Goal: Check status: Check status

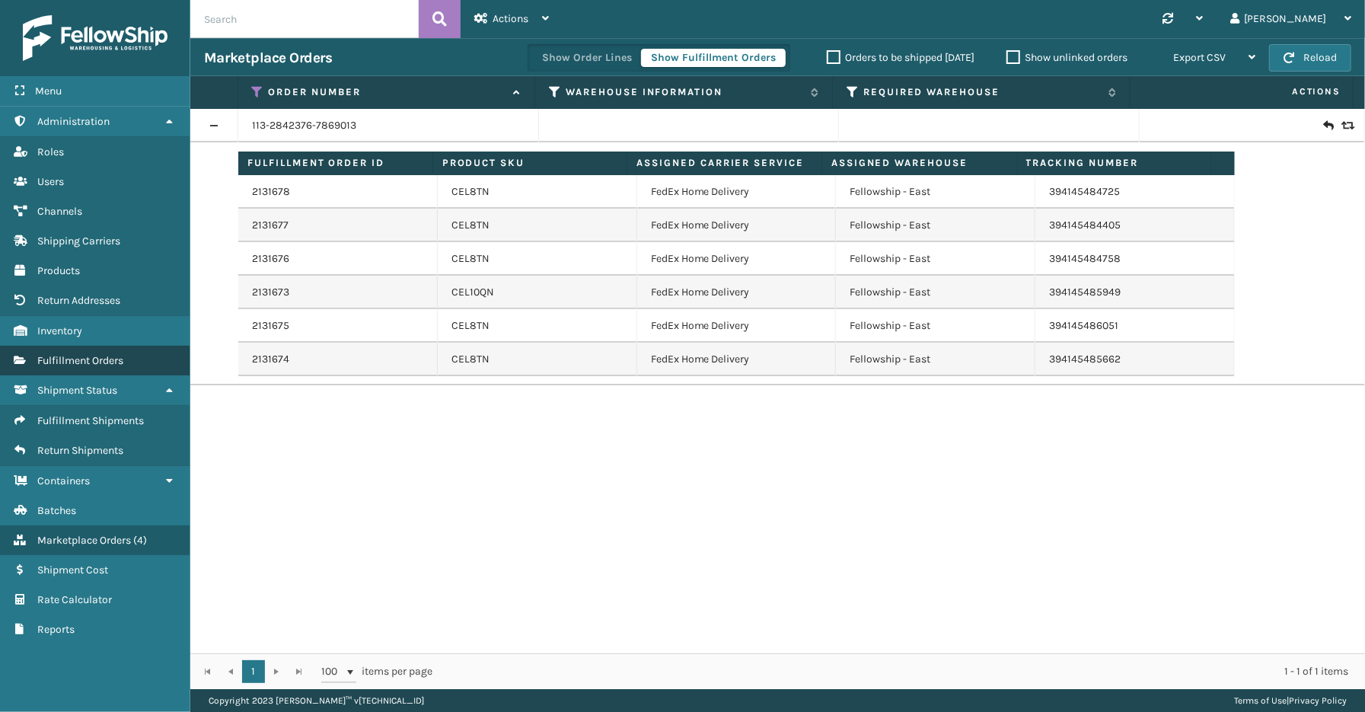
click at [97, 358] on span "Fulfillment Orders" at bounding box center [80, 360] width 86 height 13
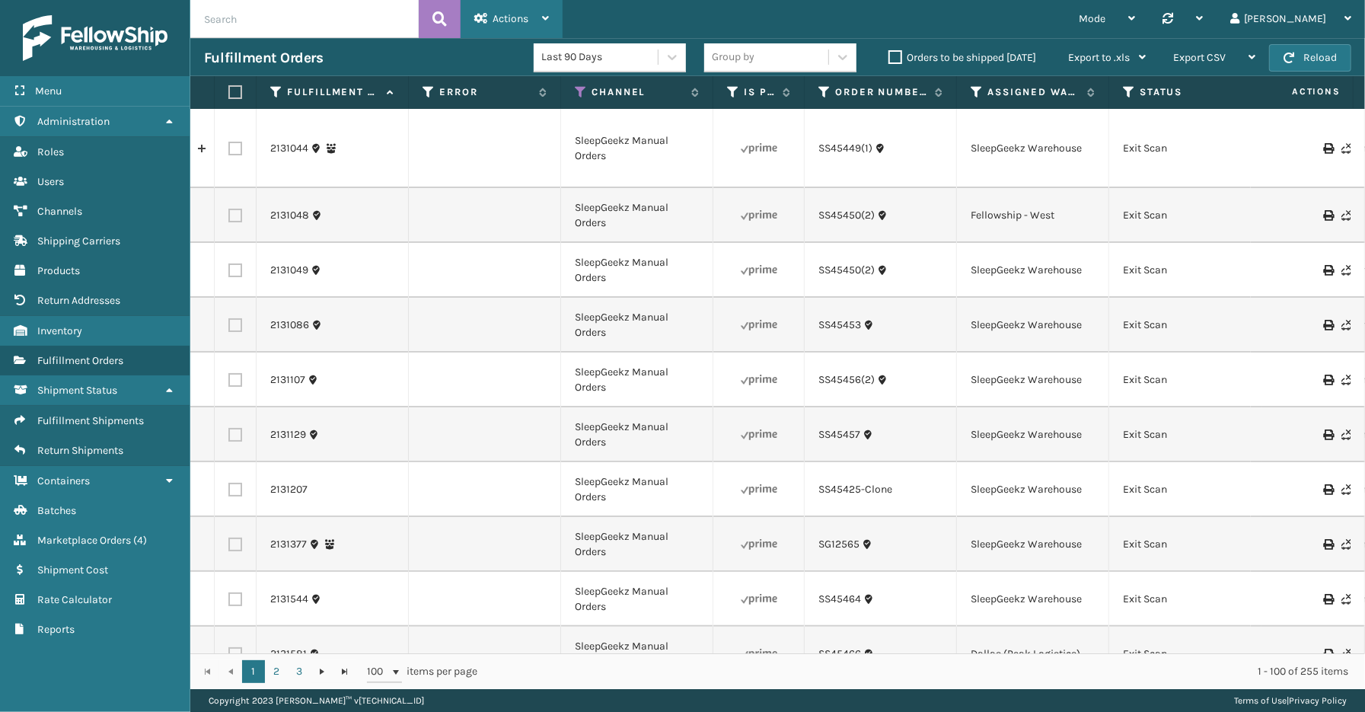
click at [482, 23] on icon at bounding box center [481, 18] width 14 height 11
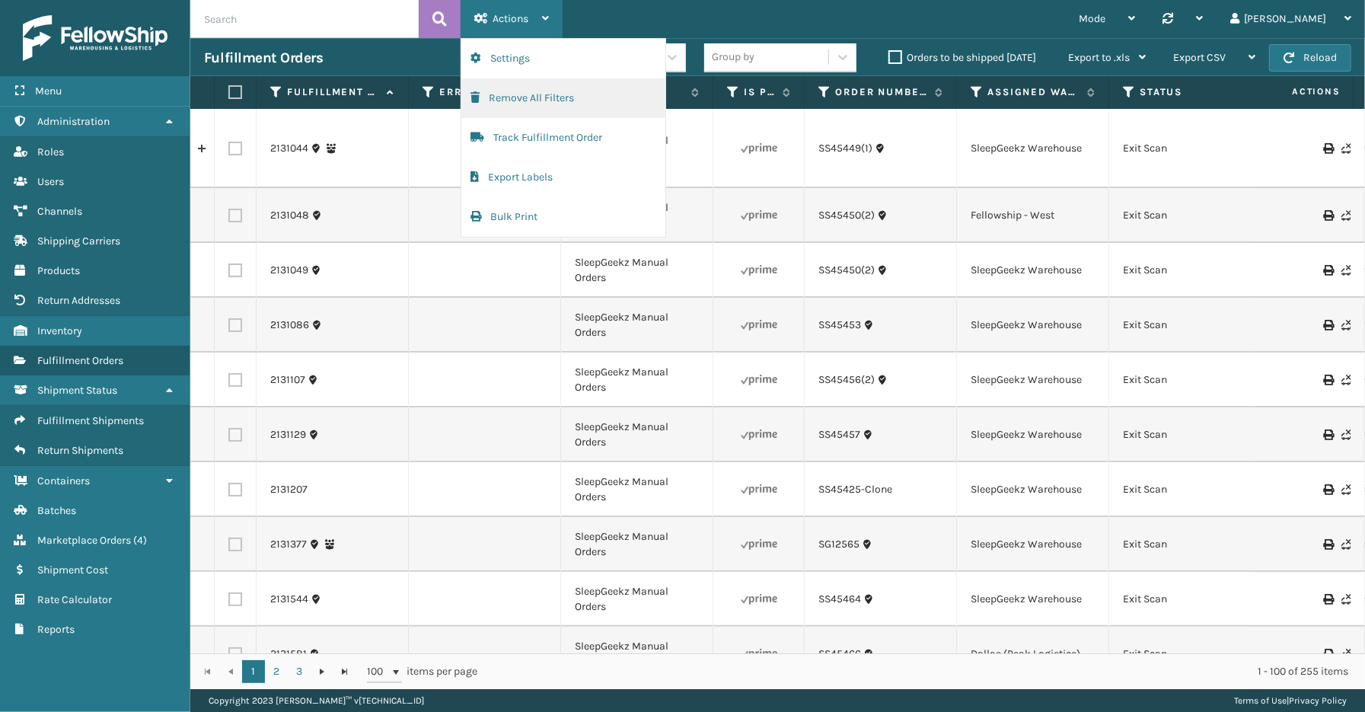
click at [521, 104] on button "Remove All Filters" at bounding box center [563, 98] width 204 height 40
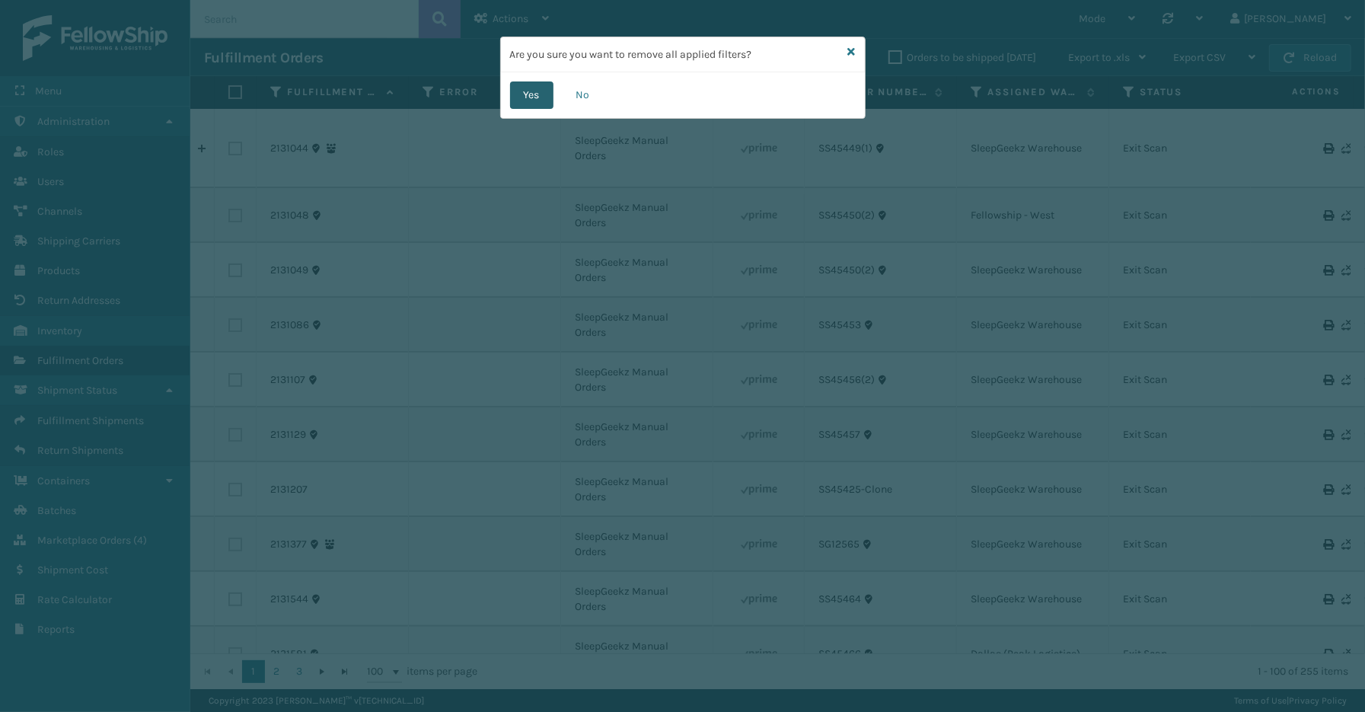
click at [535, 89] on button "Yes" at bounding box center [531, 94] width 43 height 27
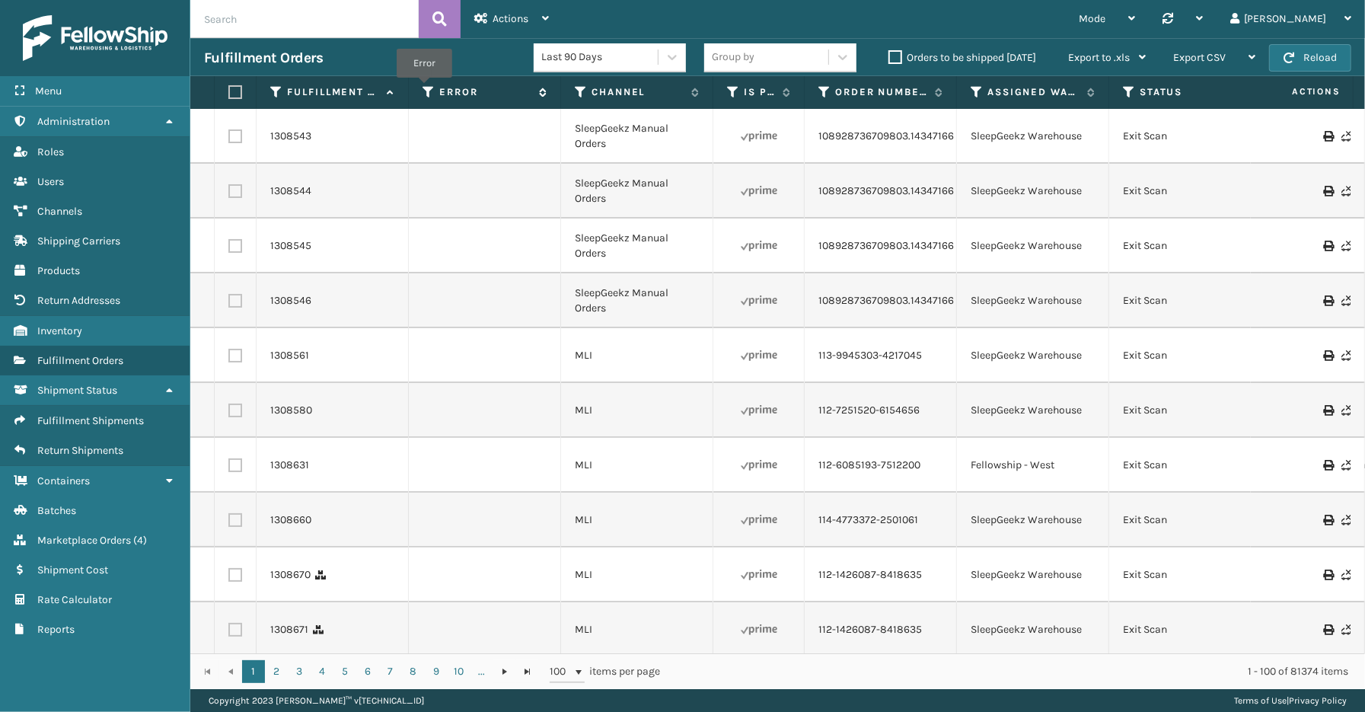
click at [424, 88] on icon at bounding box center [429, 92] width 12 height 14
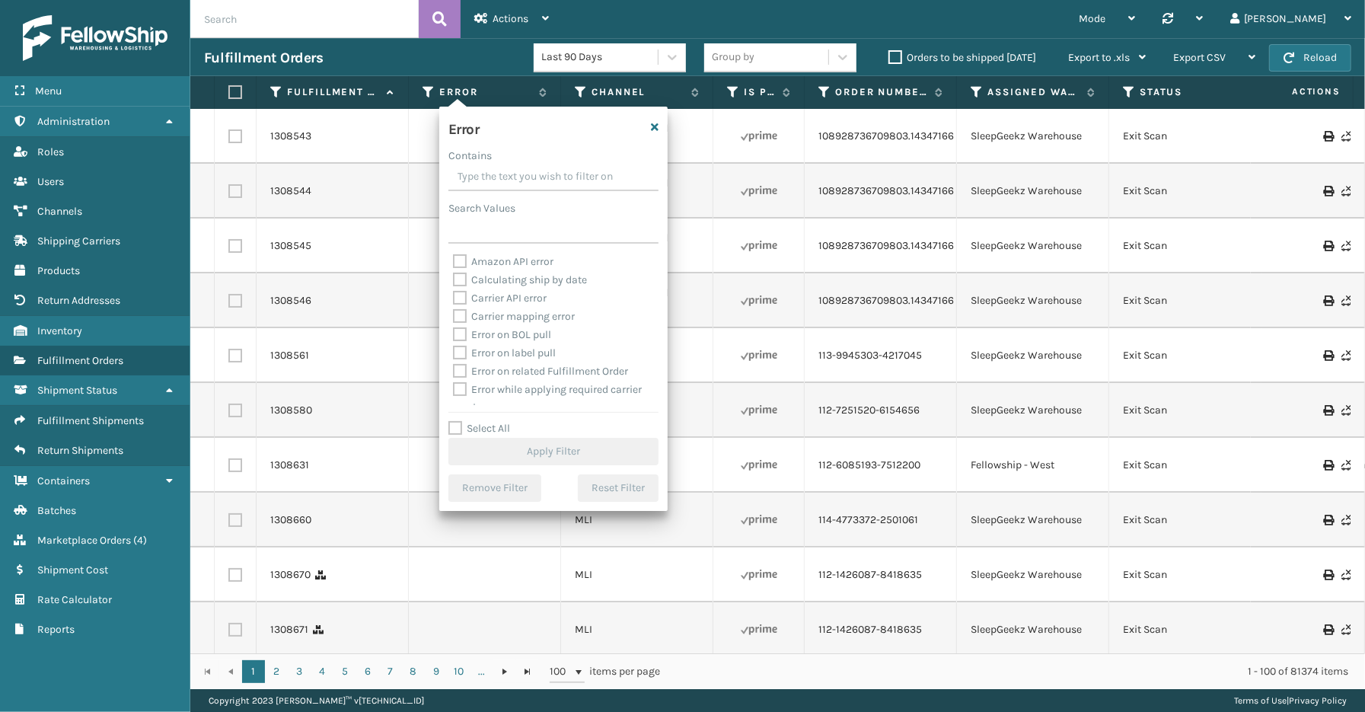
click at [490, 425] on label "Select All" at bounding box center [480, 428] width 62 height 13
click at [490, 421] on input "Select All" at bounding box center [563, 421] width 228 height 2
checkbox input "true"
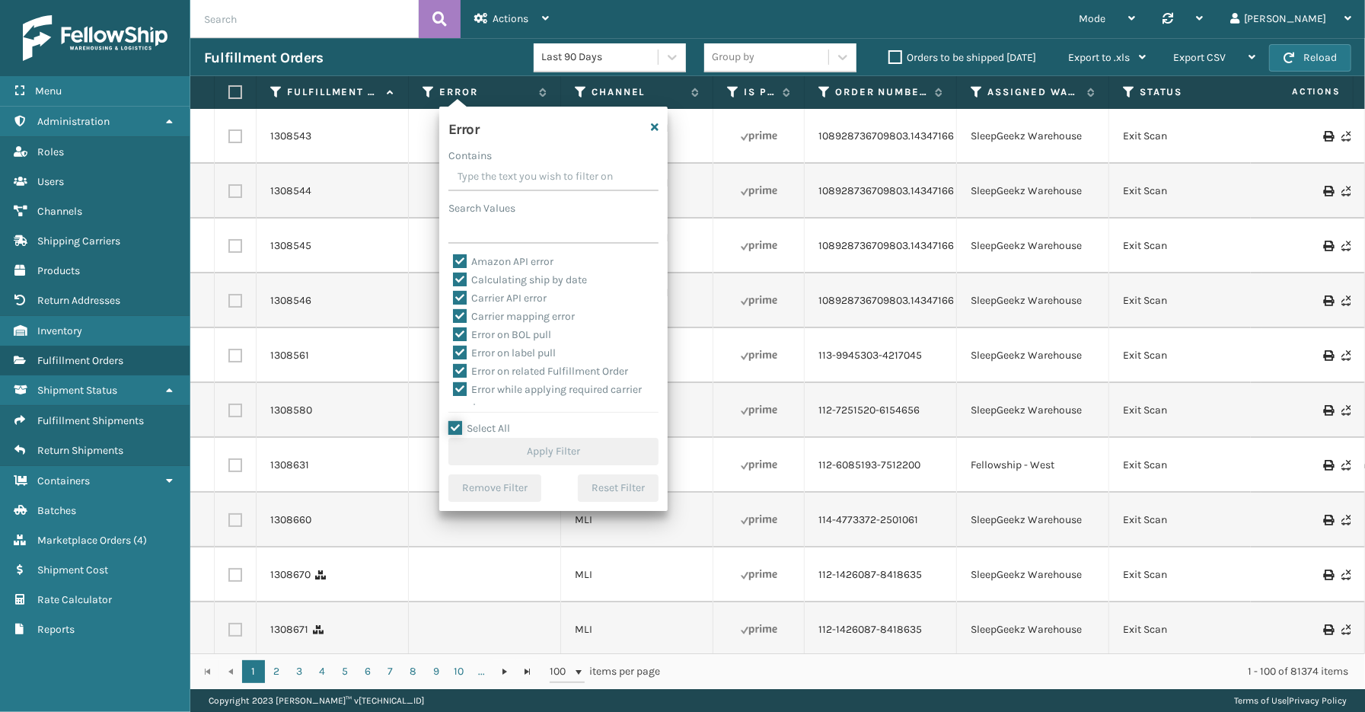
checkbox input "true"
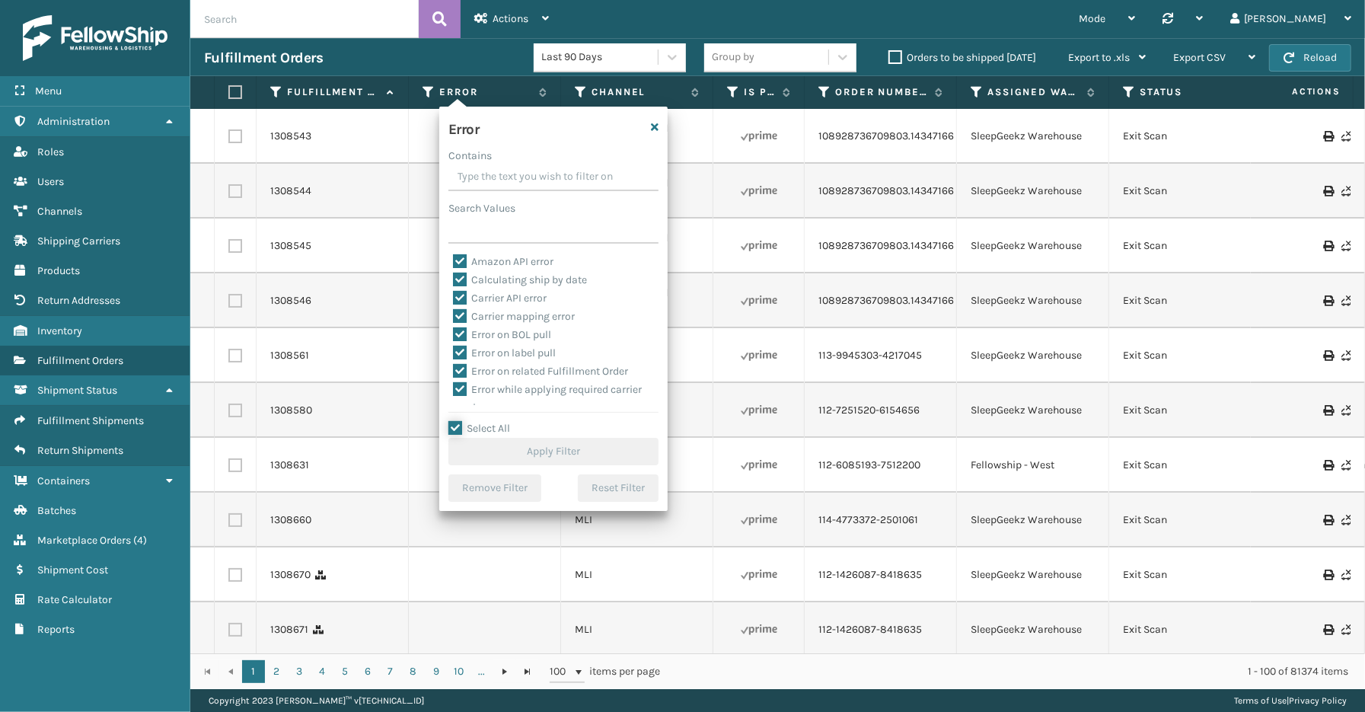
checkbox input "true"
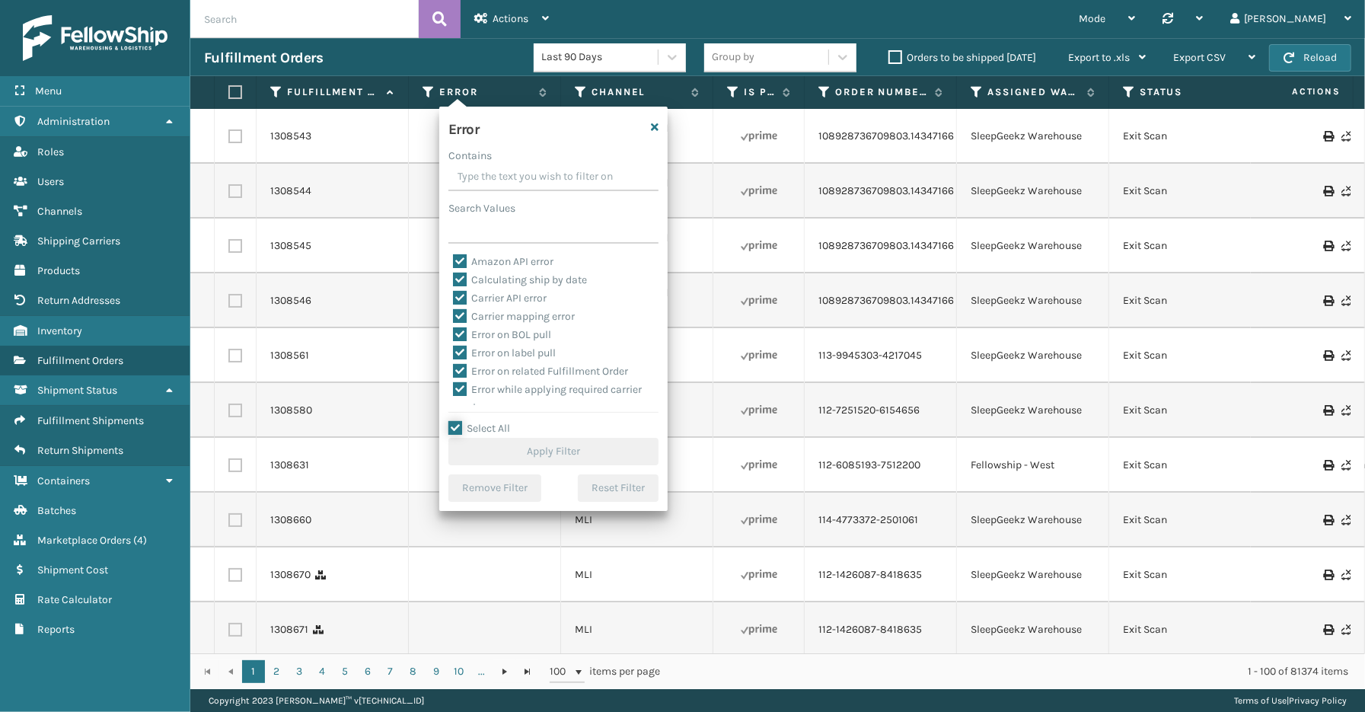
checkbox input "true"
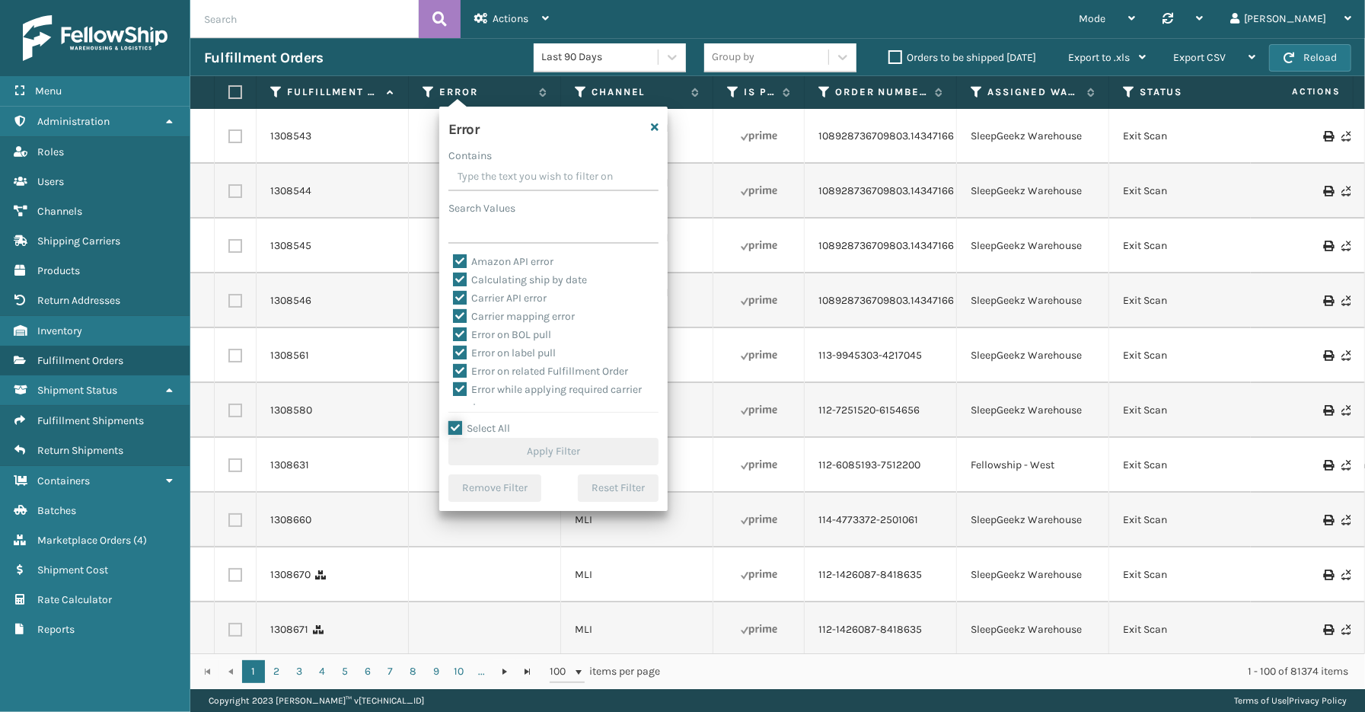
checkbox input "true"
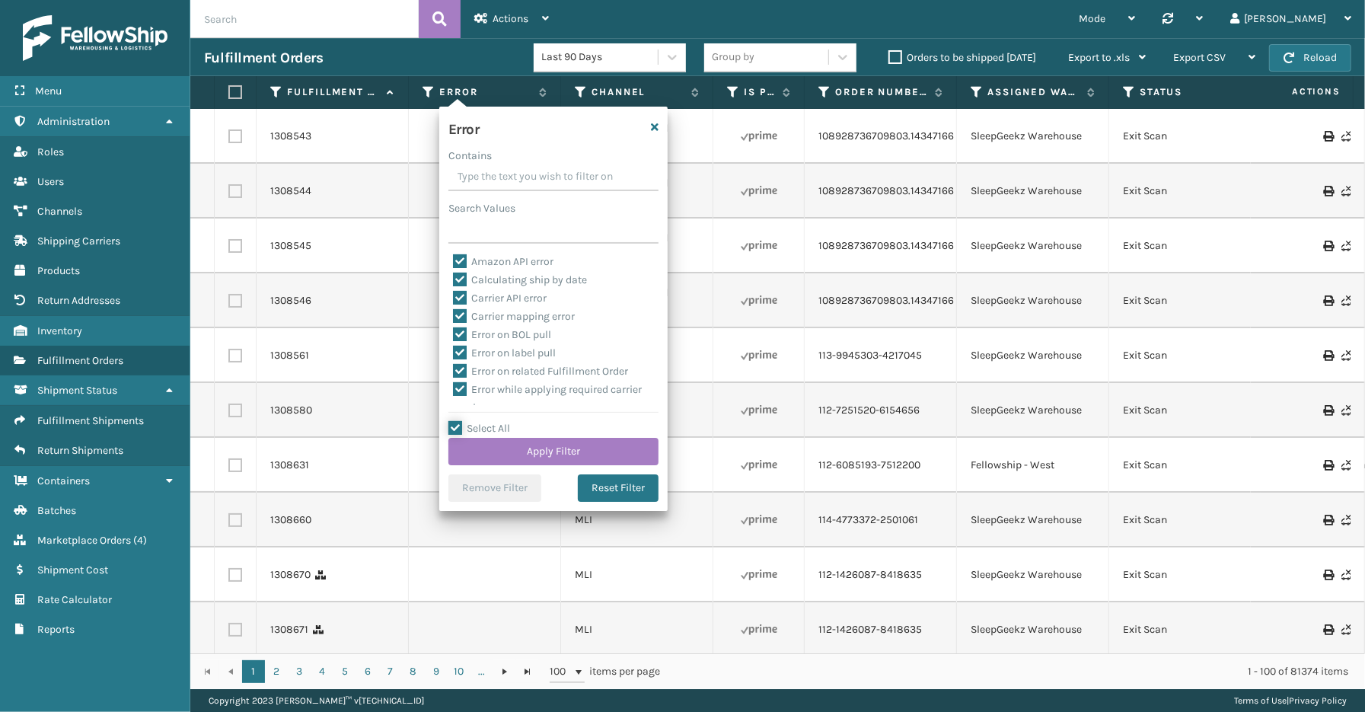
scroll to position [340, 0]
click at [500, 398] on label "To be cancelled" at bounding box center [498, 396] width 91 height 13
click at [454, 398] on input "To be cancelled" at bounding box center [453, 393] width 1 height 10
checkbox input "false"
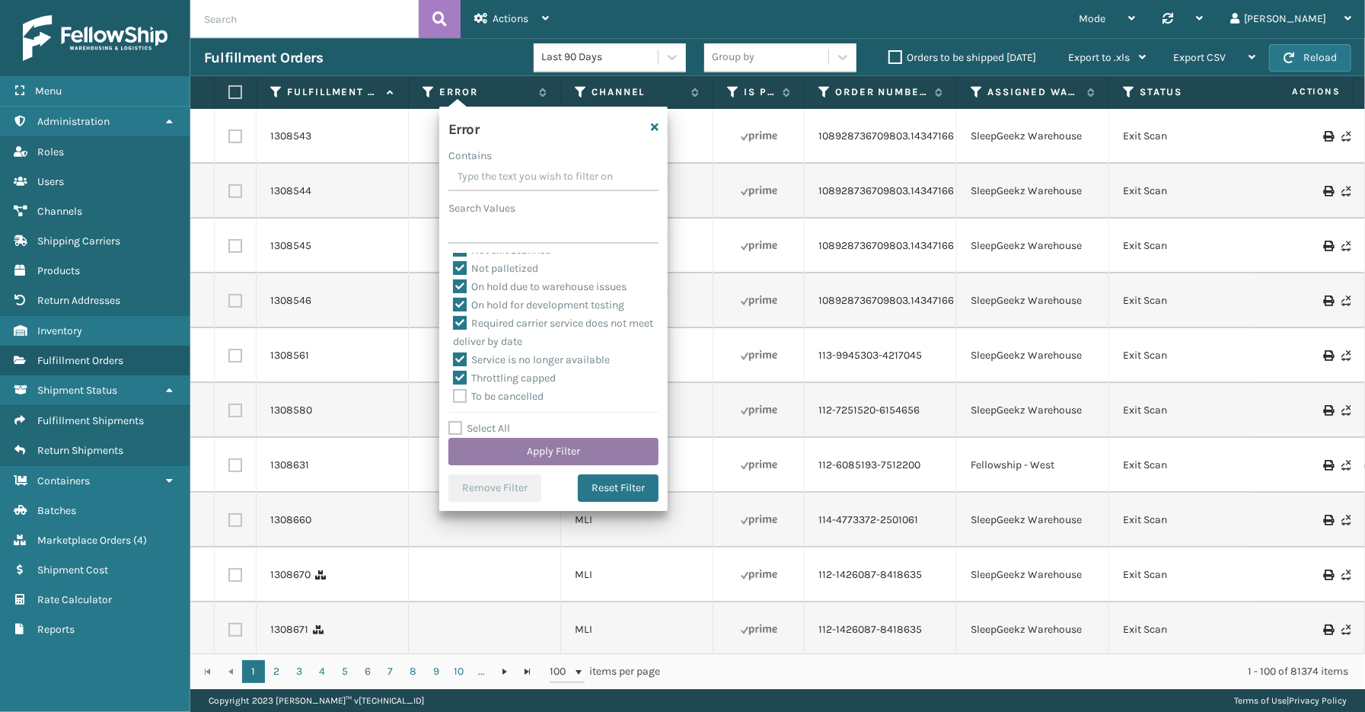
click at [515, 452] on button "Apply Filter" at bounding box center [554, 451] width 210 height 27
